Goal: Task Accomplishment & Management: Manage account settings

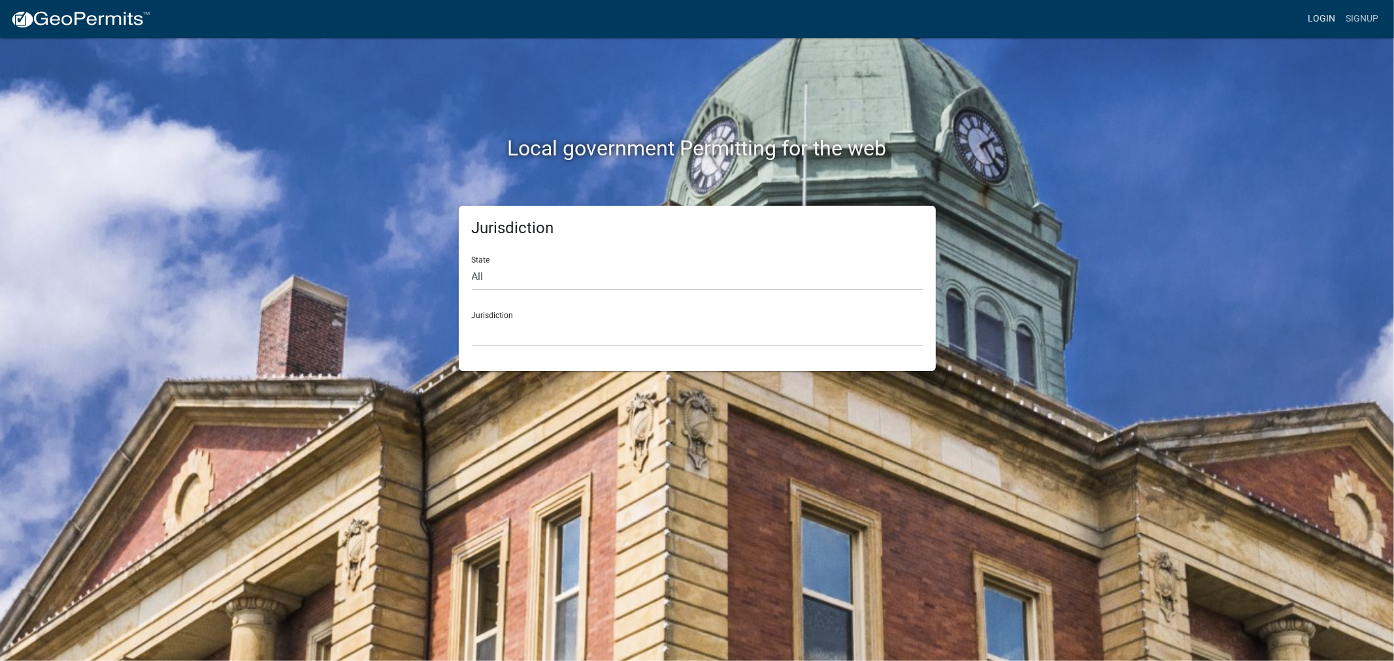
click at [1329, 16] on link "Login" at bounding box center [1322, 19] width 38 height 25
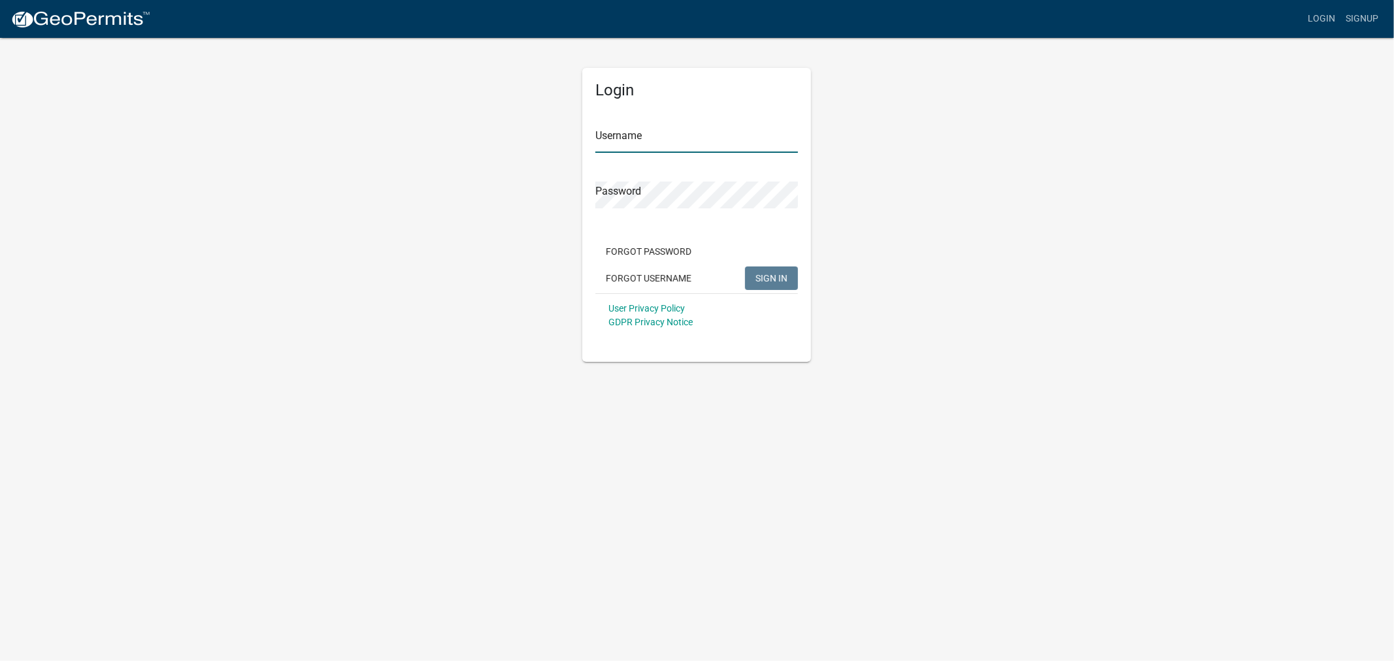
type input "shelleyh"
click at [768, 281] on span "SIGN IN" at bounding box center [772, 278] width 32 height 10
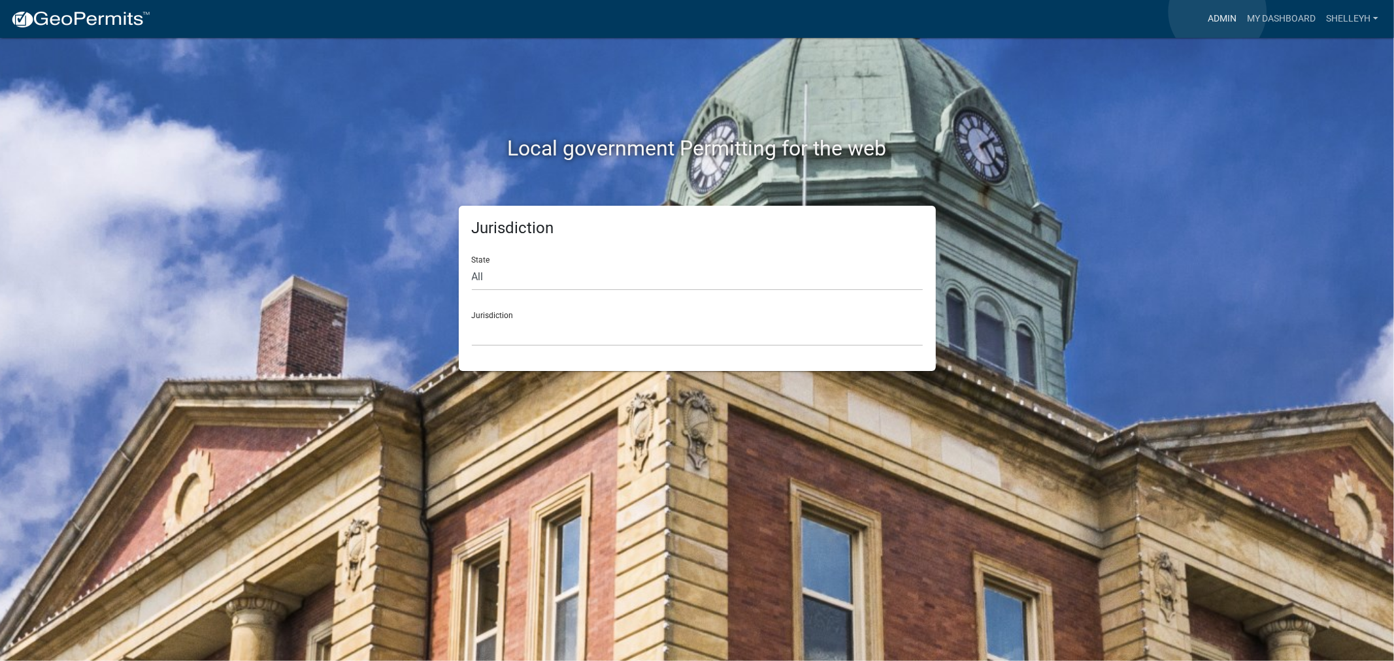
click at [1218, 12] on link "Admin" at bounding box center [1222, 19] width 39 height 25
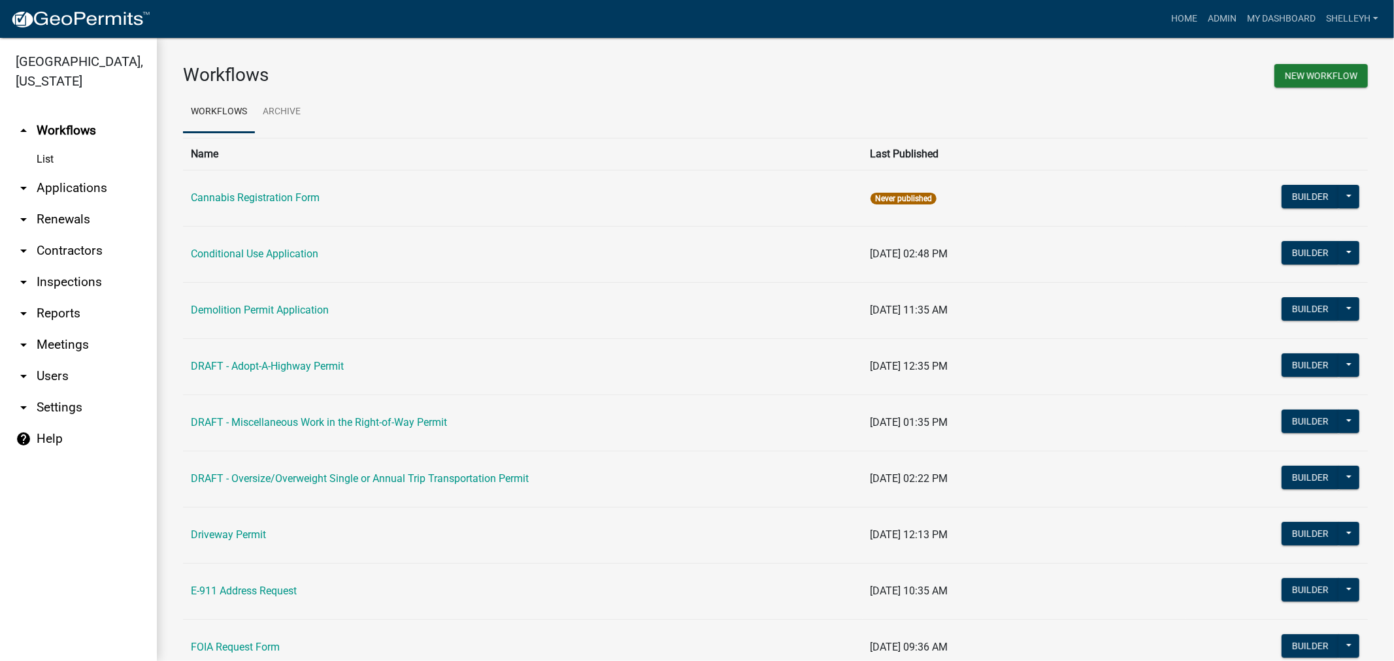
click at [71, 190] on link "arrow_drop_down Applications" at bounding box center [78, 188] width 157 height 31
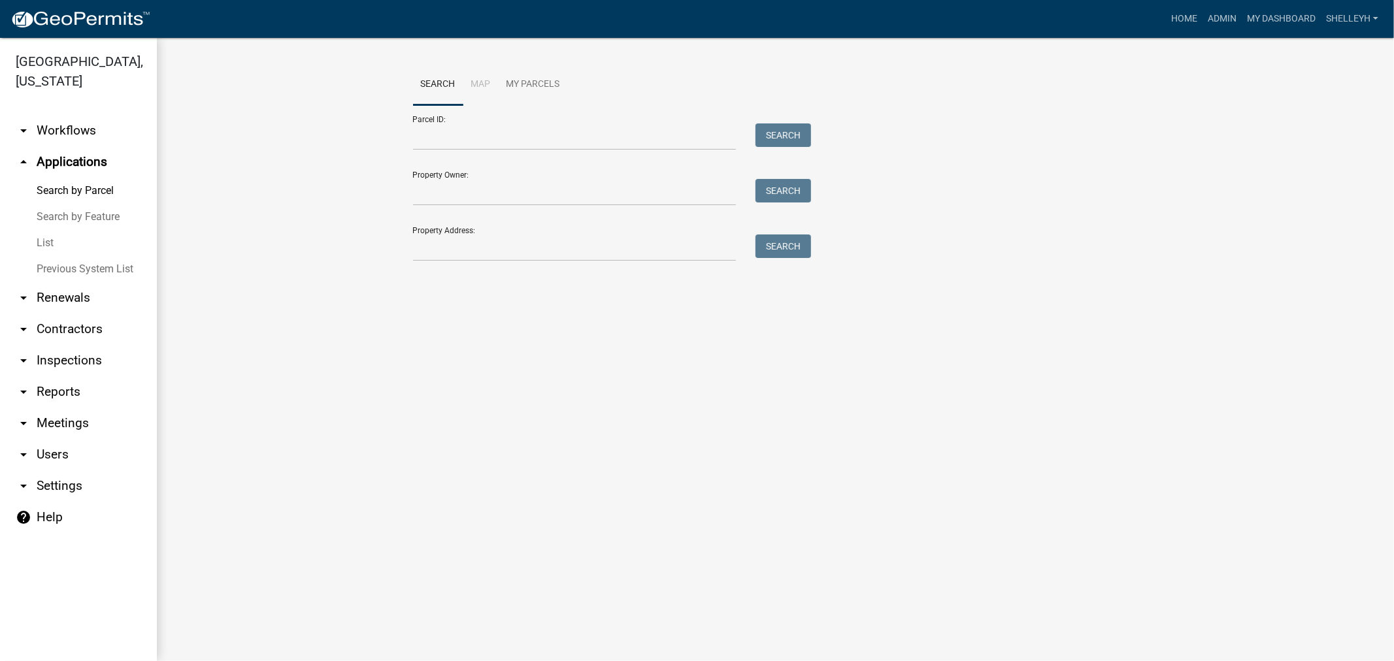
click at [39, 244] on link "List" at bounding box center [78, 243] width 157 height 26
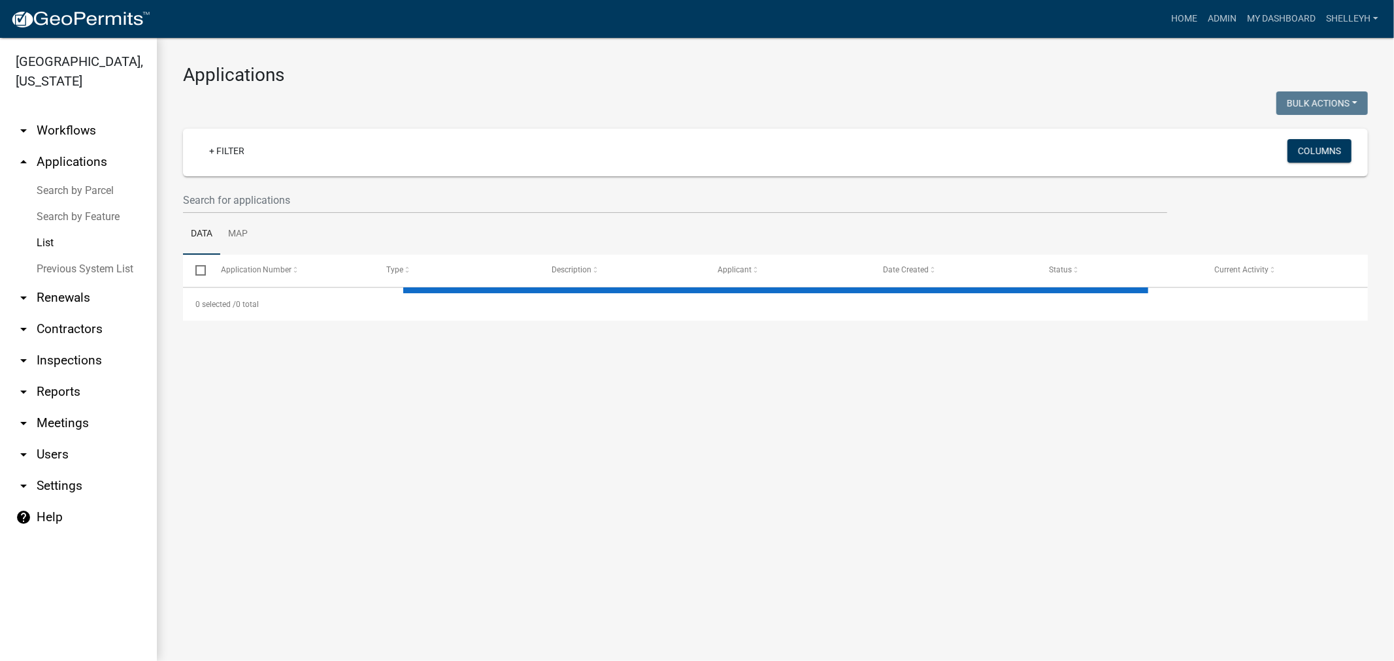
select select "1: 25"
